Goal: Information Seeking & Learning: Compare options

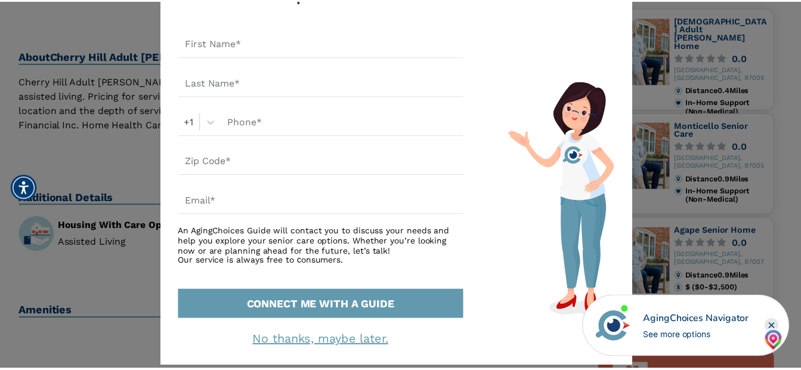
scroll to position [106, 0]
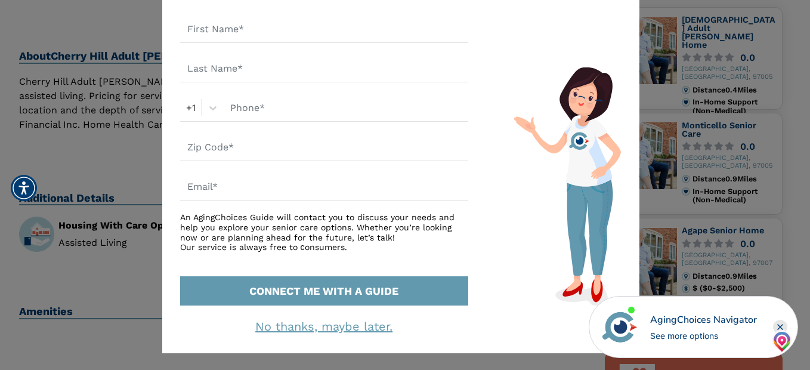
click at [363, 325] on link "No thanks, maybe later." at bounding box center [323, 326] width 137 height 14
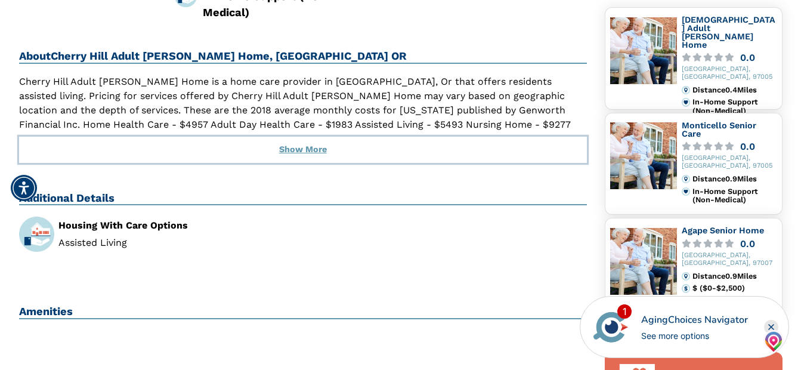
click at [295, 149] on button "Show More" at bounding box center [303, 150] width 569 height 26
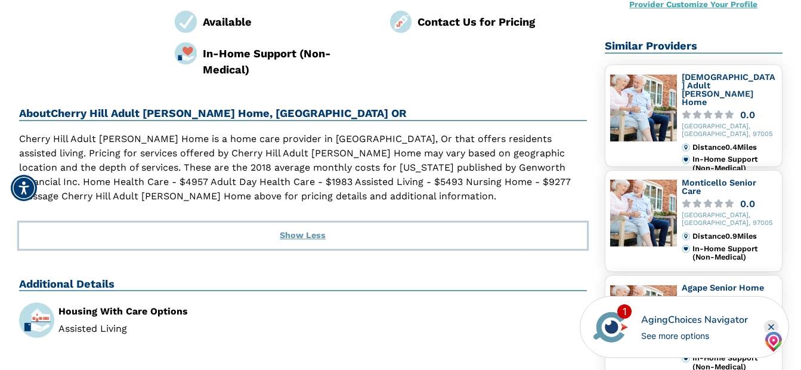
scroll to position [239, 0]
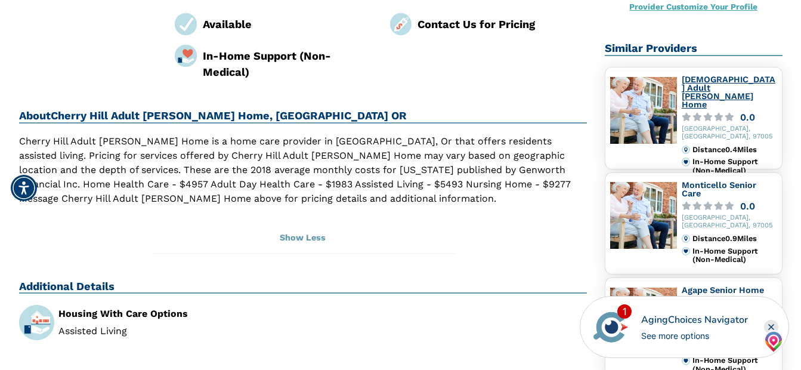
click at [702, 82] on link "Christiana Adult Foster Home" at bounding box center [729, 92] width 94 height 34
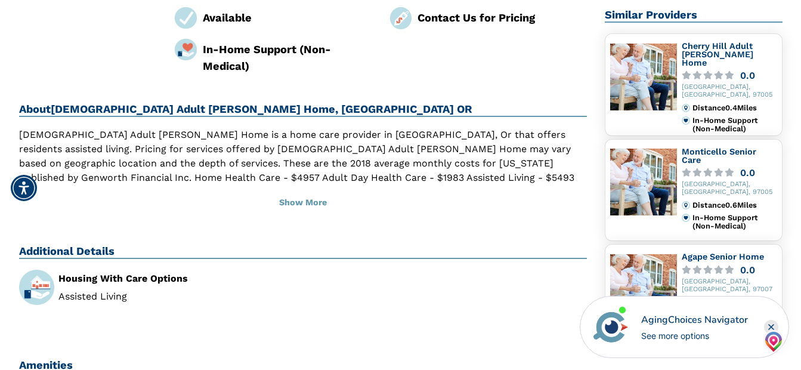
scroll to position [298, 0]
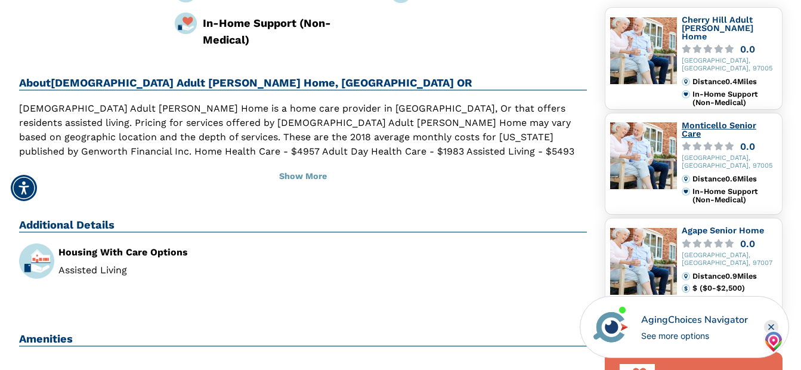
click at [698, 129] on link "Monticello Senior Care" at bounding box center [719, 130] width 75 height 18
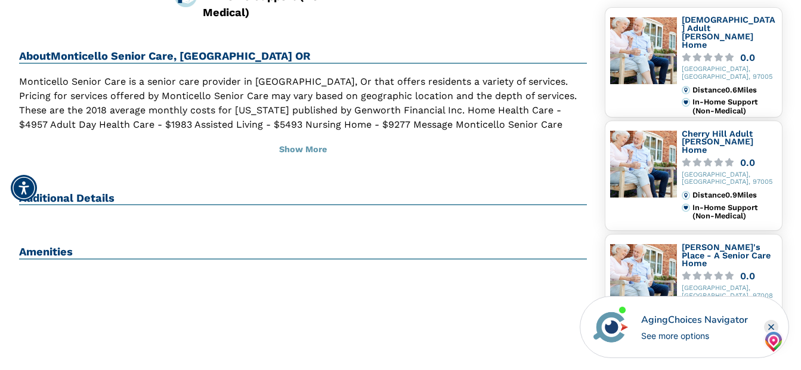
scroll to position [358, 0]
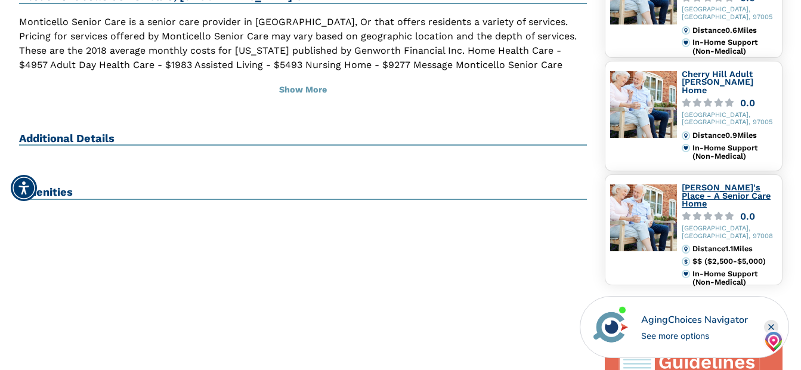
click at [729, 191] on link "Michele's Place - A Senior Care Home" at bounding box center [726, 196] width 89 height 26
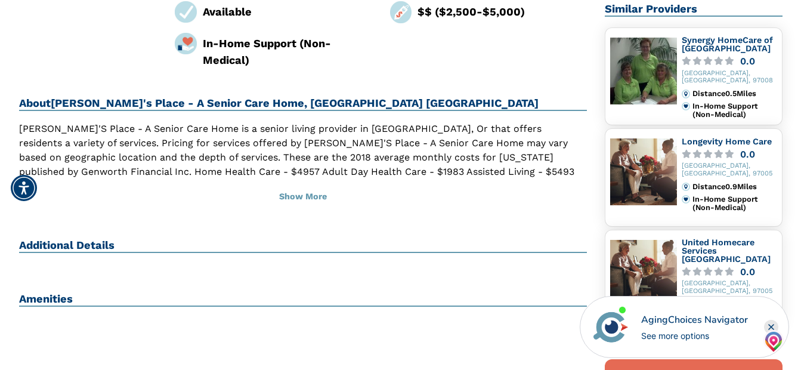
scroll to position [298, 0]
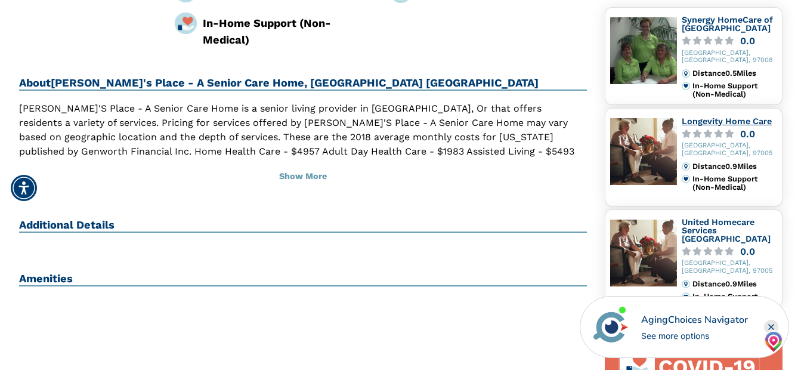
click at [738, 118] on link "Longevity Home Care" at bounding box center [727, 121] width 90 height 10
